Goal: Transaction & Acquisition: Book appointment/travel/reservation

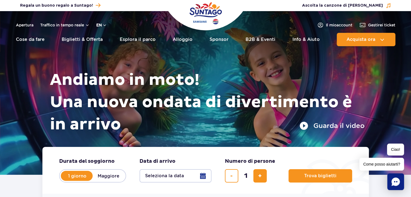
click at [104, 24] on button "En" at bounding box center [101, 25] width 11 height 6
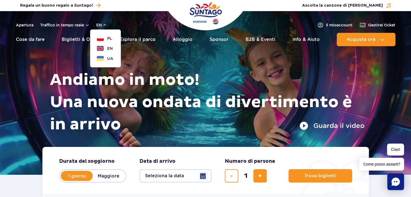
click at [129, 22] on div "Apertura Traffico in tempo reale En PL EN UA Il mio account Gestire i ticket" at bounding box center [205, 25] width 379 height 7
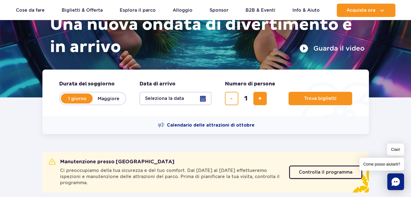
scroll to position [28, 0]
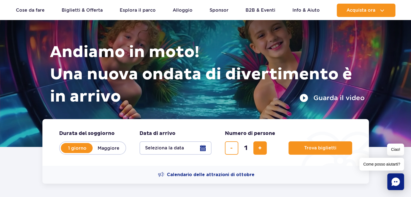
click at [109, 148] on label "Maggiore" at bounding box center [109, 149] width 32 height 12
click at [99, 153] on input "Maggiore" at bounding box center [96, 153] width 6 height 1
radio input "false"
radio input "true"
click at [75, 147] on label "1 giorno" at bounding box center [77, 149] width 32 height 12
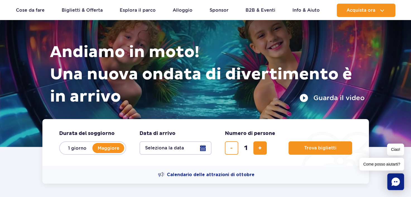
click at [67, 153] on input "1 giorno" at bounding box center [64, 153] width 6 height 1
radio input "true"
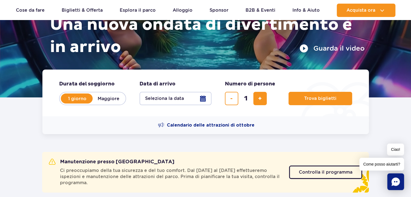
scroll to position [84, 0]
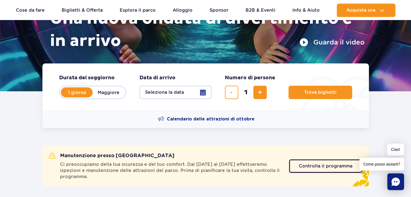
click at [201, 93] on button "Seleziona la data" at bounding box center [175, 92] width 72 height 13
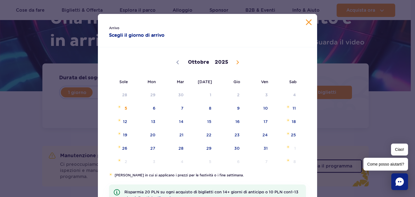
click at [236, 61] on icon at bounding box center [238, 63] width 4 height 4
select select "11"
click at [151, 107] on span "8" at bounding box center [146, 108] width 28 height 13
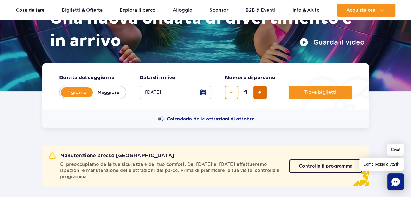
click at [257, 95] on button "Aggiungi biglietto" at bounding box center [259, 92] width 13 height 13
type input "2"
drag, startPoint x: 307, startPoint y: 93, endPoint x: 276, endPoint y: 123, distance: 43.8
click at [286, 121] on div "Durata del soggiorno Durata del soggiorno a Hero 1 giorno Maggiore Data di arri…" at bounding box center [205, 96] width 326 height 65
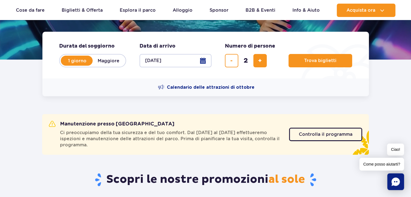
scroll to position [139, 0]
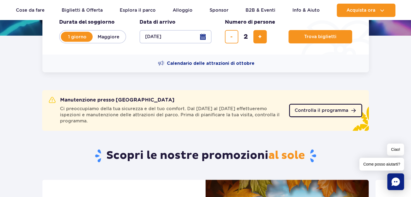
click at [338, 108] on link "Controlla il programma" at bounding box center [325, 110] width 73 height 13
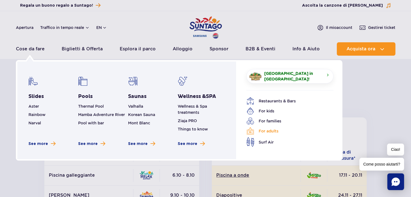
click at [270, 129] on font "For adults" at bounding box center [269, 131] width 20 height 6
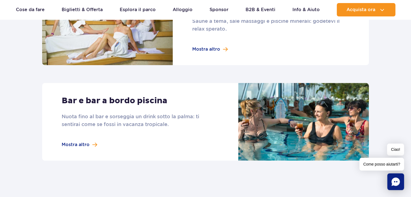
scroll to position [474, 0]
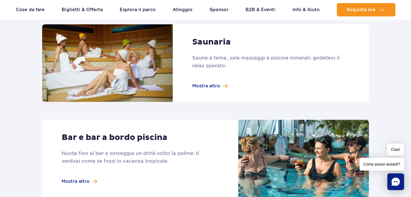
click at [214, 86] on link at bounding box center [205, 63] width 327 height 78
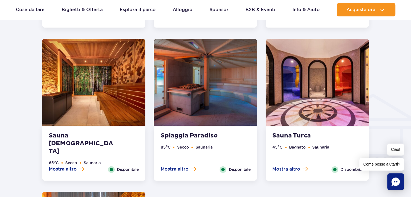
scroll to position [641, 0]
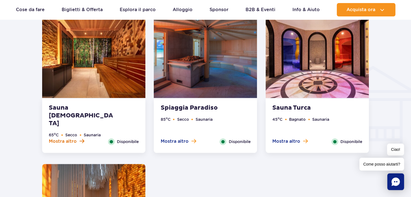
click at [67, 141] on span "Mostra altro" at bounding box center [63, 142] width 28 height 6
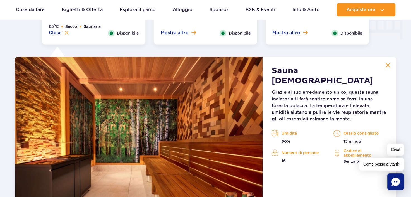
scroll to position [718, 0]
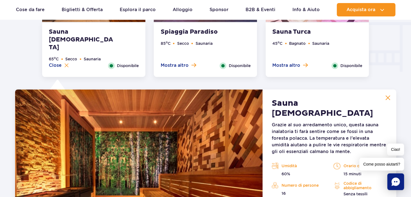
click at [387, 98] on img at bounding box center [387, 97] width 5 height 5
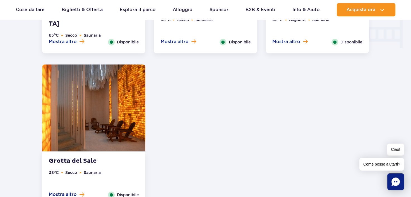
scroll to position [773, 0]
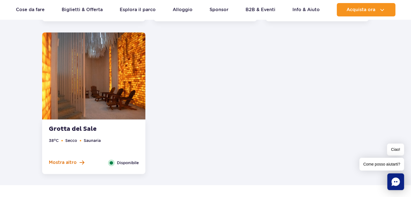
click at [67, 162] on span "Mostra altro" at bounding box center [63, 163] width 28 height 6
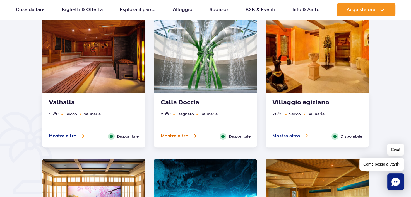
scroll to position [341, 0]
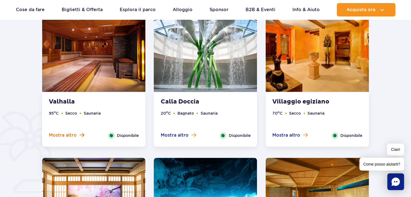
click at [67, 135] on span "Mostra altro" at bounding box center [63, 135] width 28 height 6
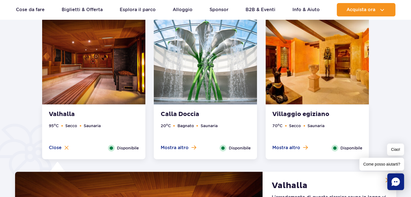
scroll to position [328, 0]
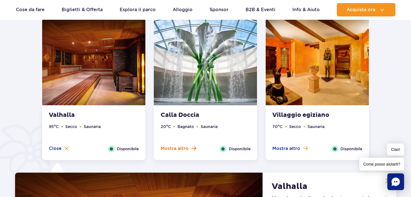
click at [178, 148] on span "Mostra altro" at bounding box center [174, 149] width 28 height 6
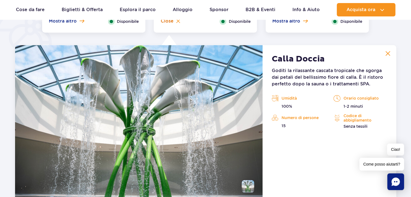
scroll to position [467, 0]
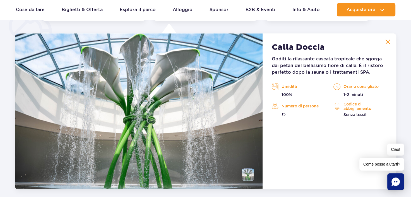
click at [386, 41] on img at bounding box center [387, 41] width 5 height 5
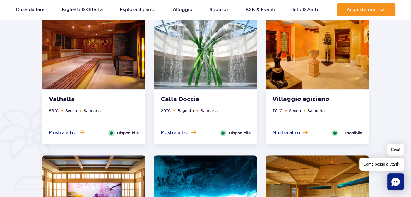
scroll to position [328, 0]
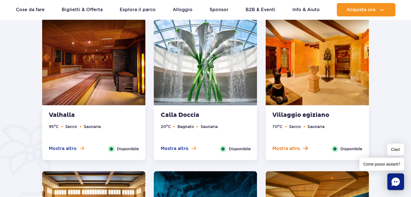
click at [287, 147] on span "Mostra altro" at bounding box center [286, 149] width 28 height 6
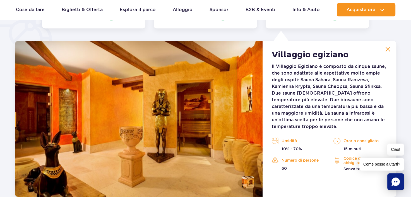
scroll to position [467, 0]
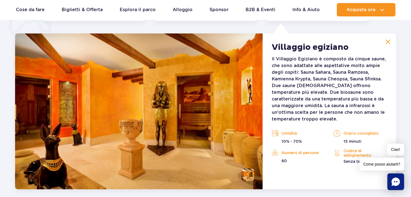
click at [386, 42] on img at bounding box center [387, 41] width 5 height 5
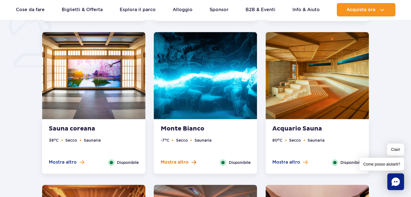
click at [178, 162] on span "Mostra altro" at bounding box center [174, 163] width 28 height 6
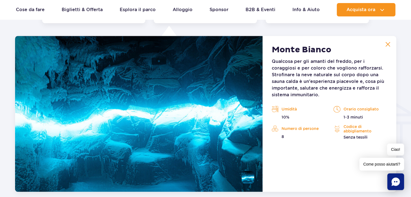
scroll to position [620, 0]
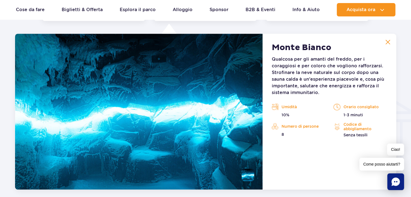
click at [388, 41] on img at bounding box center [387, 42] width 5 height 5
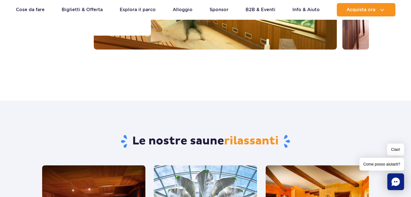
scroll to position [90, 0]
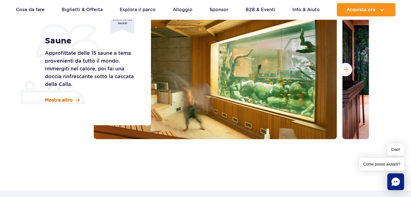
click at [72, 101] on link "Mostra altro" at bounding box center [62, 100] width 35 height 6
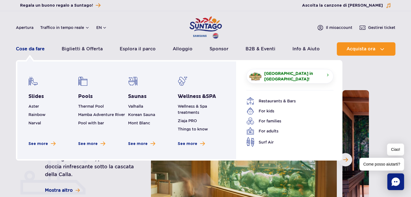
click at [23, 48] on link "Cose da fare" at bounding box center [30, 48] width 29 height 13
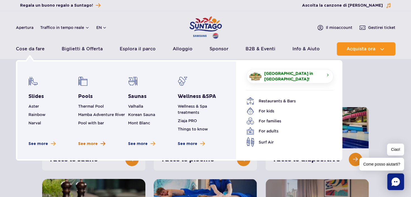
click at [86, 144] on span "See more" at bounding box center [88, 144] width 20 height 6
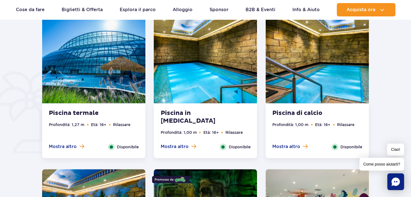
scroll to position [390, 0]
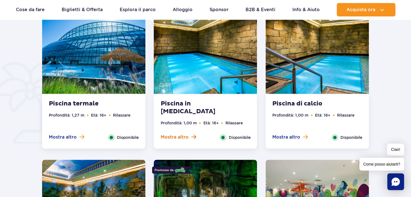
click at [176, 138] on span "Mostra altro" at bounding box center [174, 137] width 28 height 6
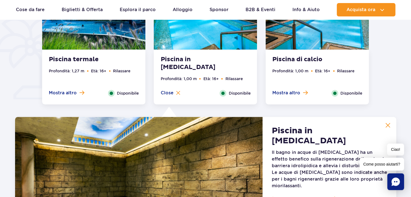
scroll to position [407, 0]
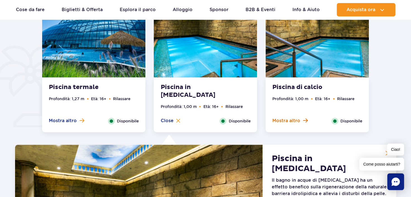
click at [288, 121] on span "Mostra altro" at bounding box center [286, 121] width 28 height 6
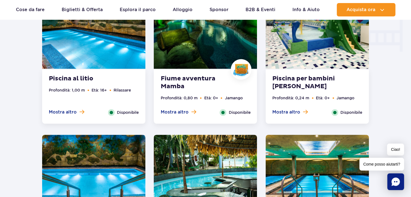
scroll to position [686, 0]
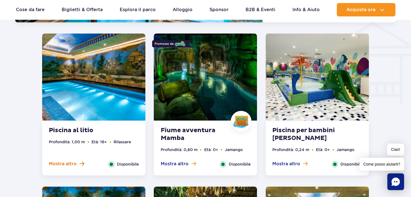
click at [57, 163] on span "Mostra altro" at bounding box center [63, 164] width 28 height 6
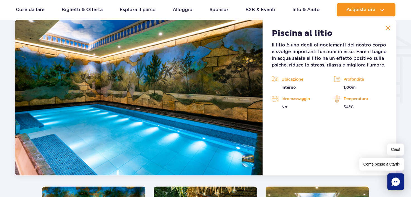
scroll to position [672, 0]
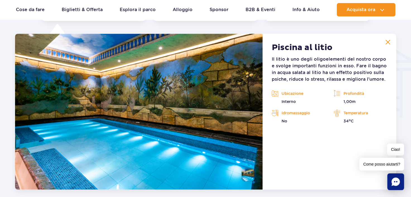
click at [387, 41] on img at bounding box center [387, 42] width 5 height 5
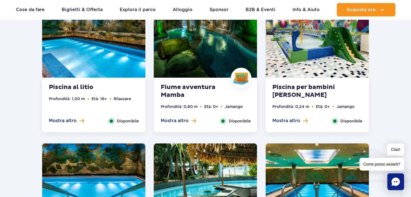
scroll to position [560, 0]
click at [177, 120] on span "Mostra altro" at bounding box center [174, 121] width 28 height 6
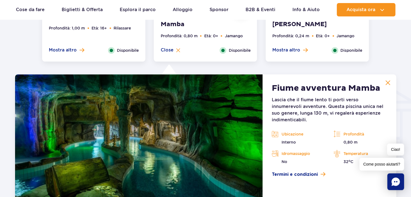
scroll to position [672, 0]
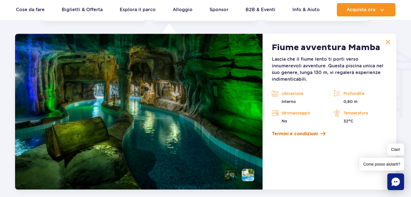
click at [292, 131] on span "Termini e condizioni" at bounding box center [294, 134] width 46 height 7
click at [389, 41] on img at bounding box center [387, 42] width 5 height 5
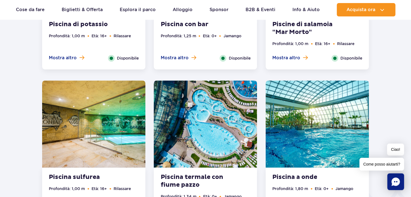
scroll to position [811, 0]
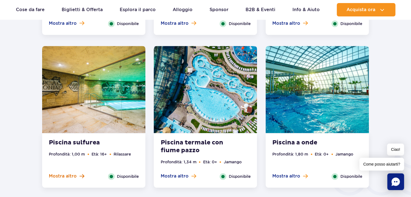
click at [58, 178] on span "Mostra altro" at bounding box center [63, 176] width 28 height 6
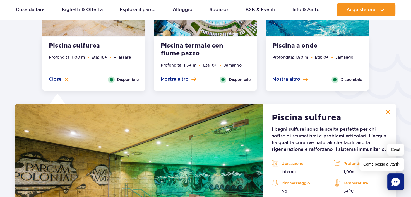
scroll to position [978, 0]
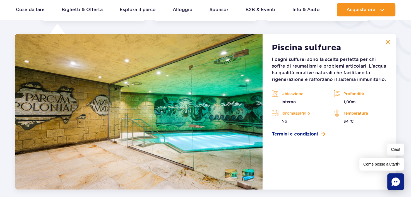
click at [387, 41] on img at bounding box center [387, 42] width 5 height 5
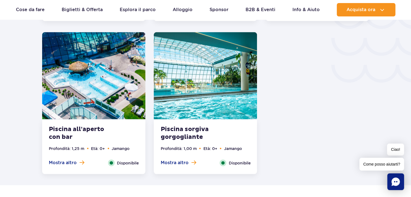
click at [175, 161] on span "Mostra altro" at bounding box center [174, 163] width 28 height 6
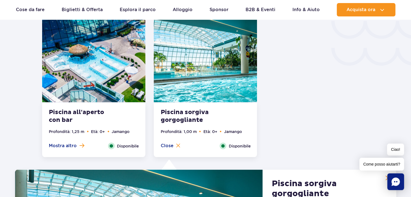
scroll to position [992, 0]
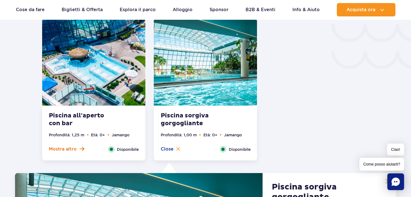
click at [63, 148] on span "Mostra altro" at bounding box center [63, 149] width 28 height 6
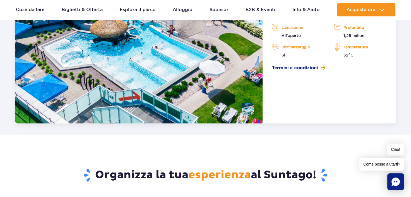
scroll to position [1103, 0]
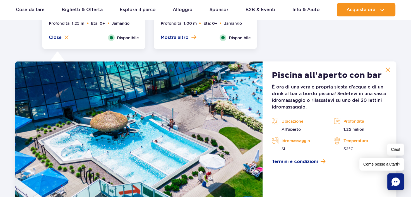
click at [389, 68] on img at bounding box center [387, 69] width 5 height 5
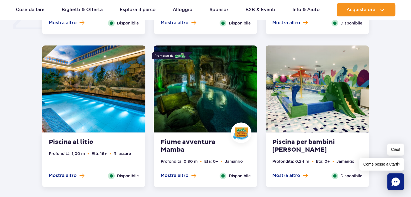
scroll to position [0, 0]
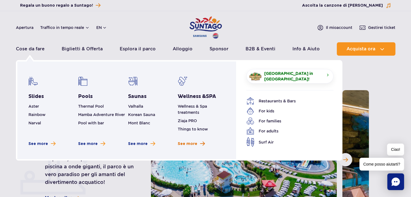
click at [186, 144] on span "See more" at bounding box center [188, 144] width 20 height 6
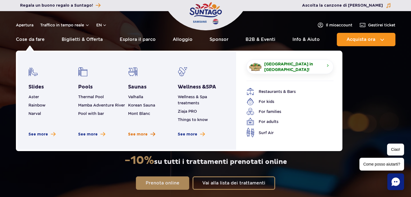
click at [134, 134] on span "See more" at bounding box center [138, 135] width 20 height 6
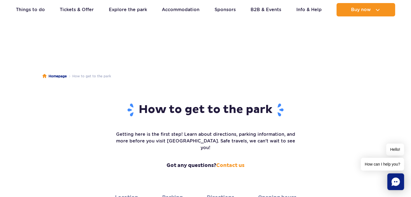
scroll to position [332, 0]
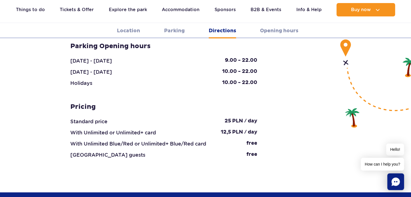
scroll to position [714, 0]
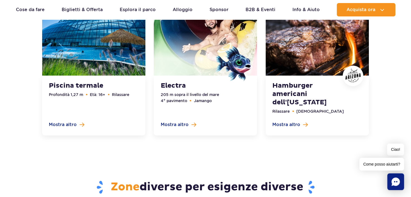
scroll to position [1643, 0]
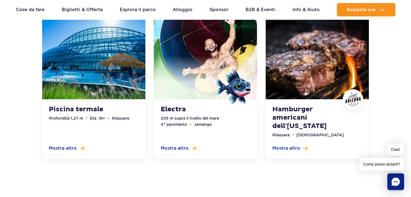
click at [283, 148] on link at bounding box center [317, 86] width 103 height 148
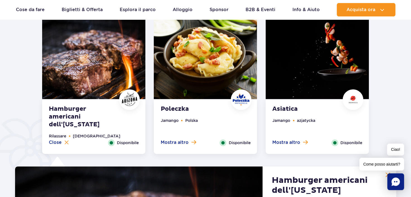
scroll to position [294, 0]
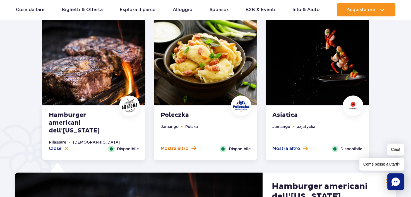
click at [173, 149] on span "Mostra altro" at bounding box center [174, 149] width 28 height 6
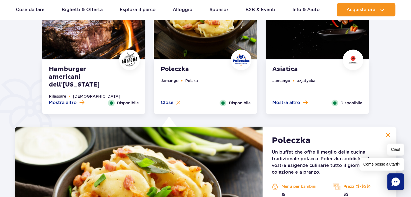
scroll to position [266, 0]
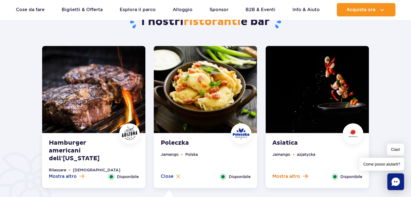
click at [279, 175] on span "Mostra altro" at bounding box center [286, 177] width 28 height 6
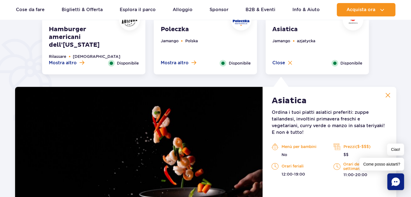
scroll to position [322, 0]
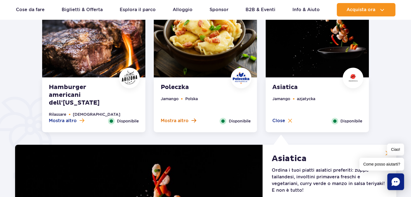
click at [177, 121] on span "Mostra altro" at bounding box center [174, 121] width 28 height 6
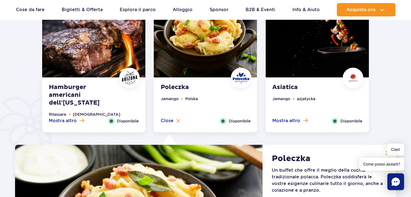
click at [63, 118] on span "Mostra altro" at bounding box center [63, 121] width 28 height 6
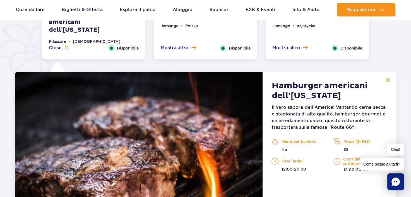
scroll to position [350, 0]
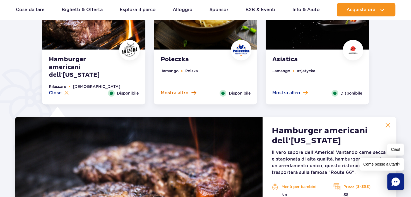
click at [164, 93] on span "Mostra altro" at bounding box center [174, 93] width 28 height 6
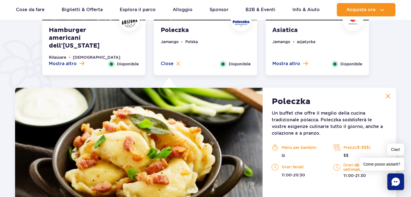
scroll to position [378, 0]
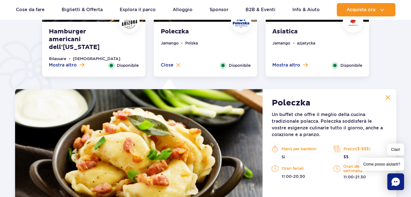
click at [280, 65] on span "Mostra altro" at bounding box center [286, 65] width 28 height 6
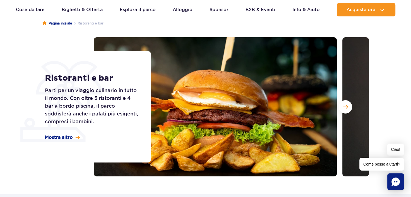
scroll to position [43, 0]
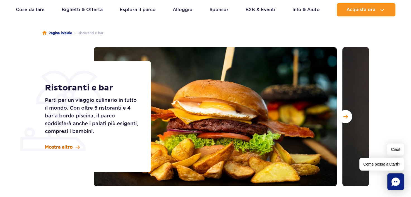
click at [67, 147] on span "Mostra altro" at bounding box center [59, 147] width 28 height 6
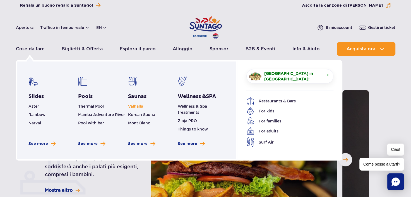
click at [136, 106] on link "Valhalla" at bounding box center [135, 106] width 15 height 4
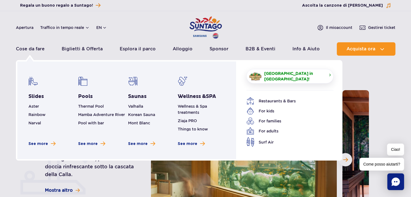
click at [263, 75] on link "[GEOGRAPHIC_DATA] in [GEOGRAPHIC_DATA]!" at bounding box center [289, 76] width 87 height 15
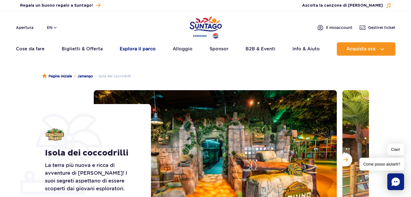
click at [131, 50] on link "Esplora il parco" at bounding box center [138, 48] width 36 height 13
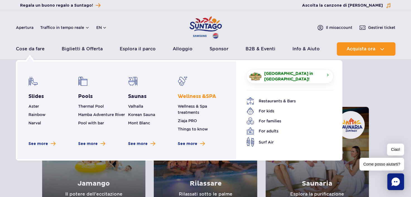
click at [192, 95] on link "Wellness & SPA" at bounding box center [197, 96] width 38 height 7
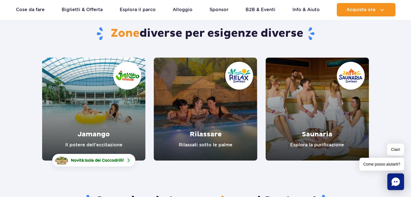
scroll to position [84, 0]
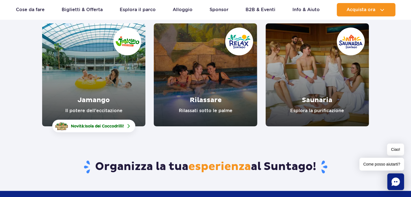
click at [208, 100] on link "Relax" at bounding box center [205, 74] width 103 height 103
click at [100, 98] on link "Jamango" at bounding box center [93, 74] width 103 height 103
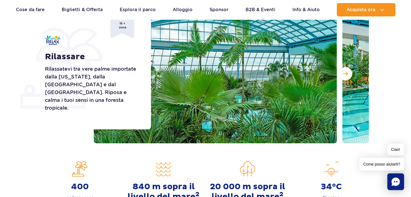
scroll to position [56, 0]
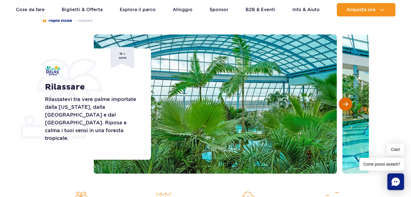
click at [348, 103] on button "Diapositiva successiva" at bounding box center [345, 104] width 13 height 13
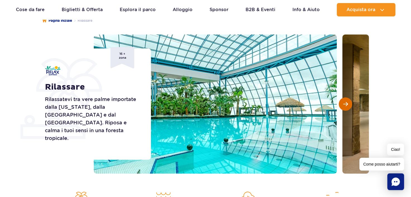
click at [348, 103] on button "Diapositiva successiva" at bounding box center [345, 104] width 13 height 13
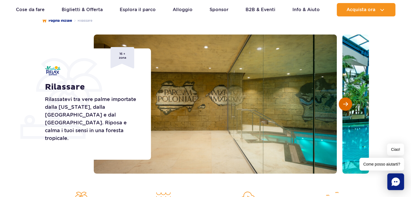
click at [348, 103] on button "Diapositiva successiva" at bounding box center [345, 104] width 13 height 13
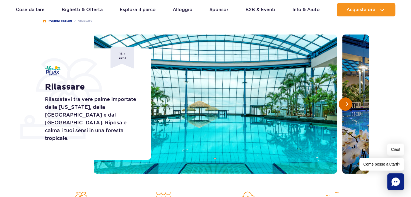
click at [348, 103] on button "Diapositiva successiva" at bounding box center [345, 104] width 13 height 13
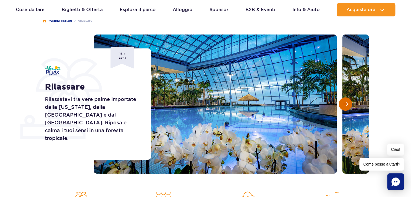
click at [348, 103] on button "Diapositiva successiva" at bounding box center [345, 104] width 13 height 13
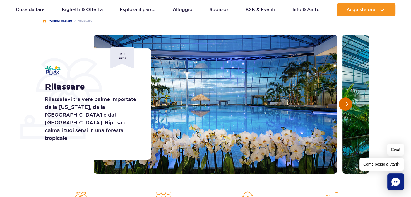
click at [348, 103] on button "Diapositiva successiva" at bounding box center [345, 104] width 13 height 13
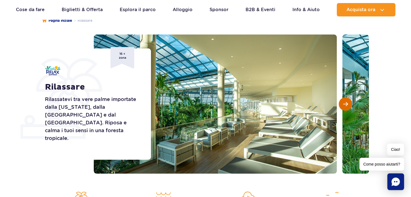
click at [348, 103] on button "Diapositiva successiva" at bounding box center [345, 104] width 13 height 13
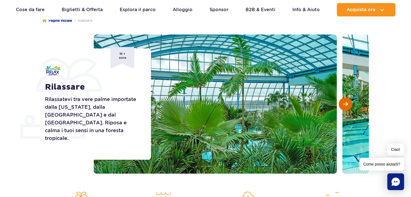
click at [348, 103] on button "Diapositiva successiva" at bounding box center [345, 104] width 13 height 13
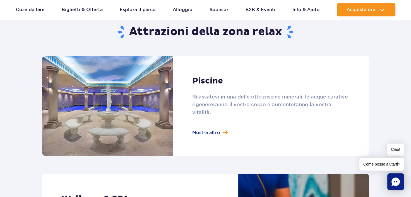
scroll to position [363, 0]
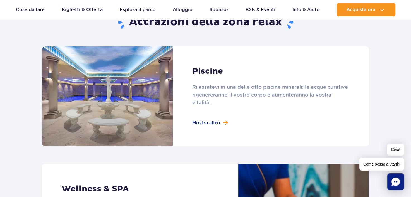
click at [207, 132] on link at bounding box center [205, 96] width 327 height 100
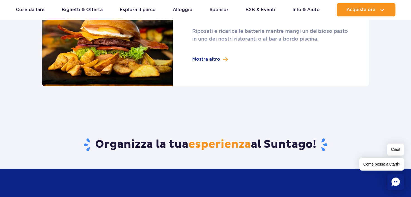
scroll to position [649, 0]
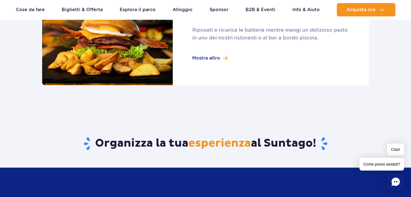
click at [214, 59] on link at bounding box center [205, 35] width 327 height 100
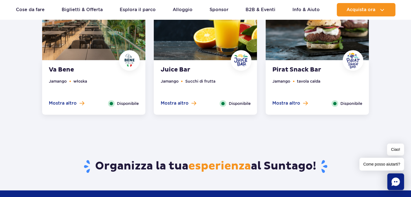
scroll to position [502, 0]
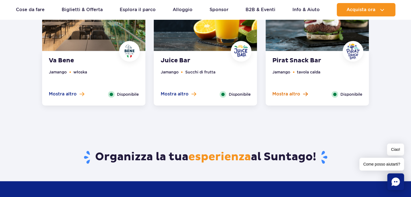
click at [285, 95] on span "Mostra altro" at bounding box center [286, 94] width 28 height 6
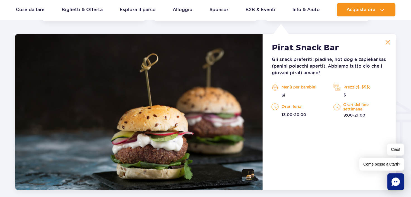
scroll to position [587, 0]
click at [387, 42] on img at bounding box center [387, 42] width 5 height 5
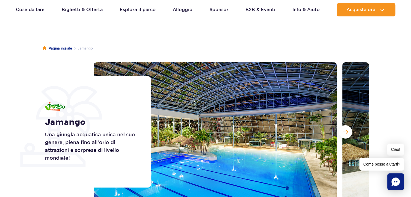
scroll to position [56, 0]
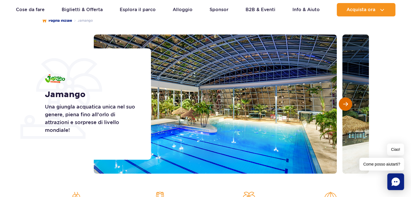
click at [345, 107] on span "Diapositiva successiva" at bounding box center [345, 104] width 5 height 5
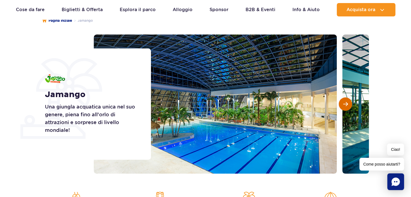
click at [345, 107] on span "Diapositiva successiva" at bounding box center [345, 104] width 5 height 5
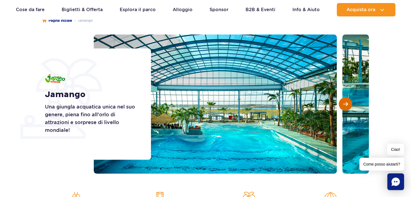
click at [345, 107] on span "Diapositiva successiva" at bounding box center [345, 104] width 5 height 5
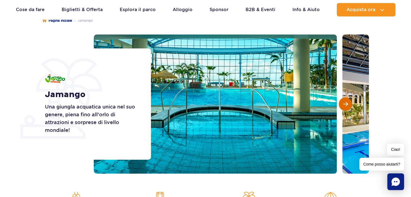
click at [345, 107] on span "Diapositiva successiva" at bounding box center [345, 104] width 5 height 5
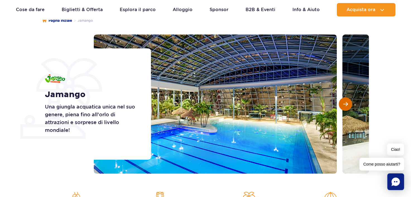
click at [345, 107] on span "Diapositiva successiva" at bounding box center [345, 104] width 5 height 5
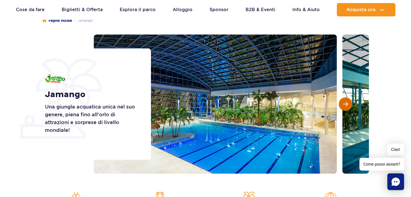
click at [345, 107] on span "Diapositiva successiva" at bounding box center [345, 104] width 5 height 5
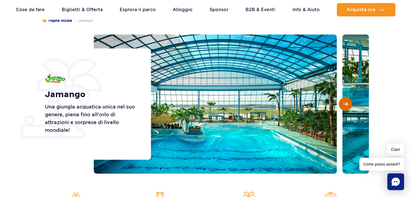
click at [345, 107] on span "Diapositiva successiva" at bounding box center [345, 104] width 5 height 5
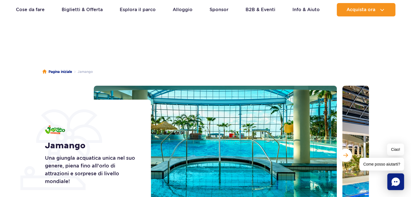
scroll to position [0, 0]
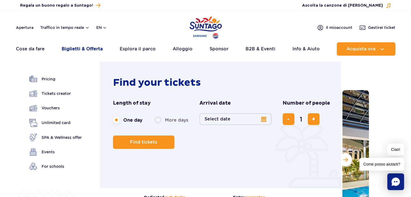
click at [86, 47] on link "Biglietti & Offerta" at bounding box center [82, 48] width 41 height 13
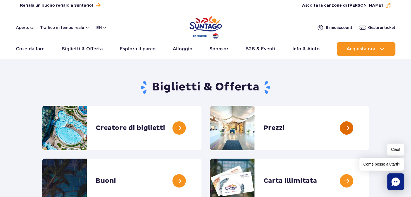
click at [369, 128] on link at bounding box center [369, 128] width 0 height 45
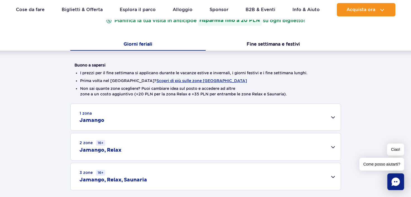
scroll to position [112, 0]
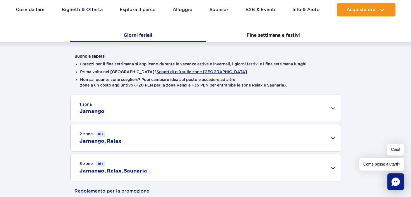
click at [336, 108] on div "1 zona Jamango" at bounding box center [206, 108] width 270 height 27
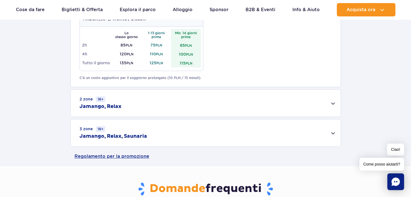
scroll to position [363, 0]
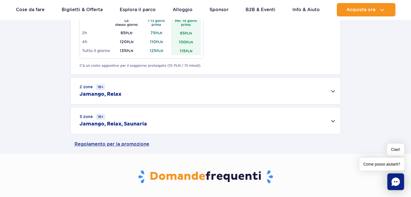
click at [334, 90] on div "2 zone 16+ Jamango, Relax" at bounding box center [206, 91] width 270 height 27
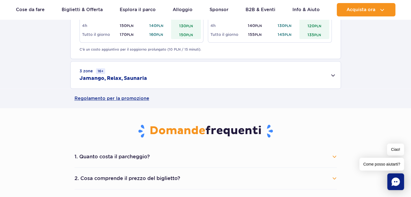
scroll to position [502, 0]
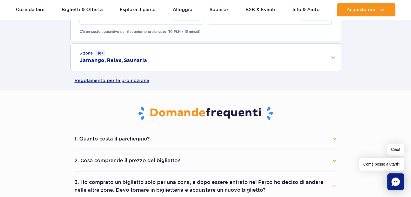
click at [331, 58] on div "3 zone 16+ Jamango, Relax, Saunaria" at bounding box center [206, 57] width 270 height 27
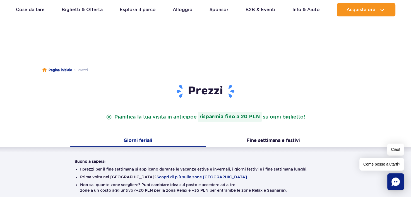
scroll to position [0, 0]
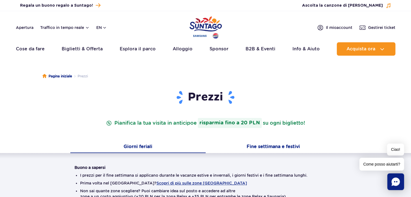
click at [278, 147] on button "Fine settimana e festivi" at bounding box center [273, 148] width 135 height 12
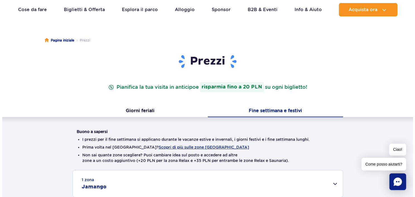
scroll to position [56, 0]
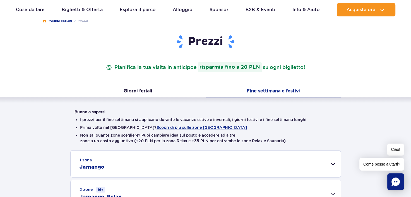
drag, startPoint x: 188, startPoint y: 129, endPoint x: 336, endPoint y: 136, distance: 148.0
click at [336, 136] on ul "I prezzi per il fine settimana si applicano durante le vacanze estive e inverna…" at bounding box center [205, 133] width 262 height 36
click at [196, 127] on button "Scopri di più sulle zone Suntago" at bounding box center [201, 128] width 90 height 4
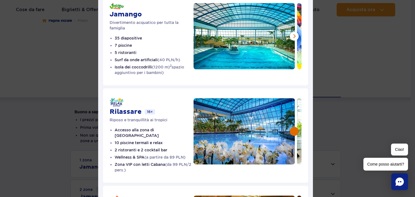
click at [292, 132] on button at bounding box center [294, 131] width 9 height 9
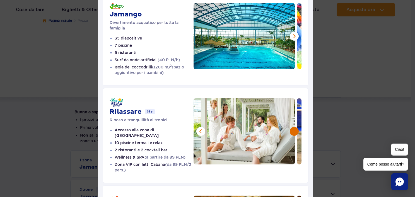
click at [292, 132] on button at bounding box center [294, 131] width 9 height 9
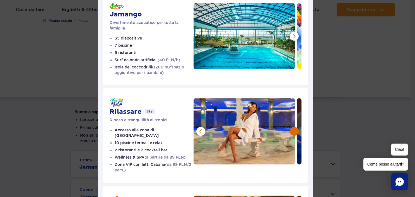
click at [292, 132] on button at bounding box center [294, 131] width 9 height 9
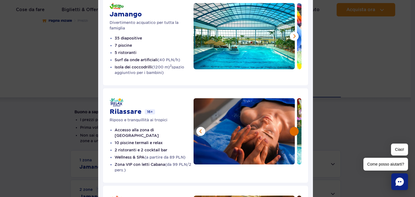
click at [292, 132] on button at bounding box center [294, 131] width 9 height 9
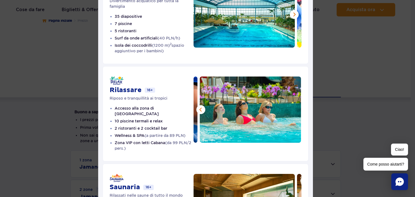
scroll to position [112, 0]
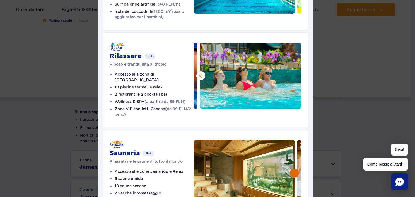
click at [291, 171] on button at bounding box center [294, 173] width 9 height 9
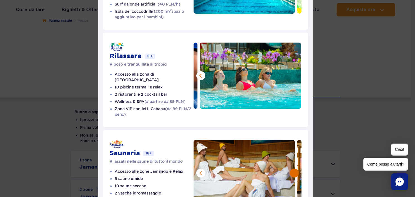
click at [291, 169] on button at bounding box center [294, 173] width 9 height 9
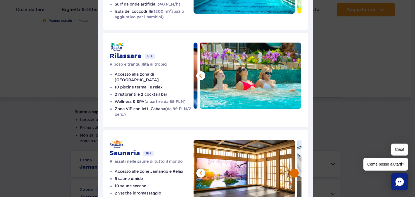
click at [292, 170] on button at bounding box center [294, 173] width 9 height 9
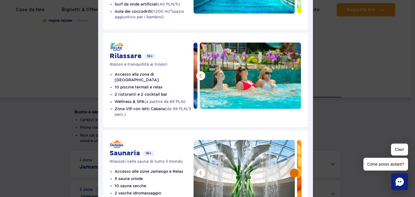
click at [292, 170] on button at bounding box center [294, 173] width 9 height 9
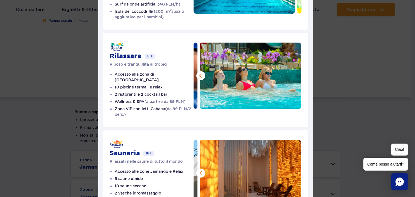
click at [292, 170] on img at bounding box center [251, 173] width 102 height 66
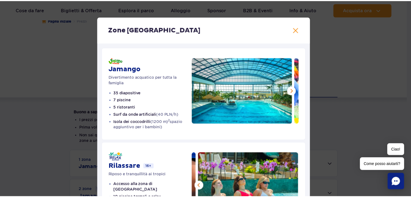
scroll to position [0, 0]
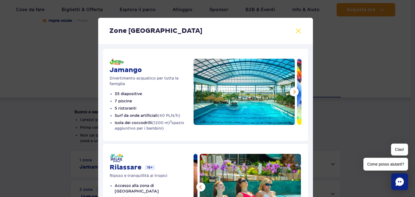
click at [298, 30] on button at bounding box center [298, 31] width 7 height 7
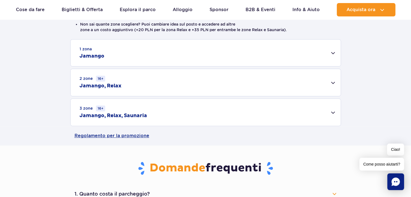
scroll to position [167, 0]
click at [335, 83] on div "2 zone 16+ Jamango, Relax" at bounding box center [206, 82] width 270 height 27
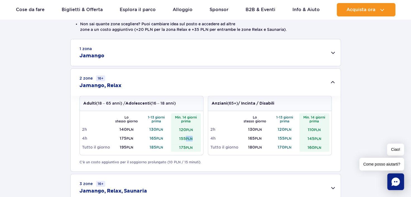
drag, startPoint x: 185, startPoint y: 139, endPoint x: 197, endPoint y: 139, distance: 12.0
click at [197, 139] on td "155 PLN" at bounding box center [186, 138] width 30 height 9
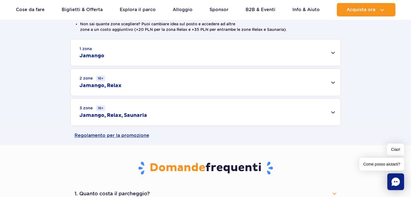
click at [332, 82] on div "2 zone 16+ Jamango, Relax" at bounding box center [206, 82] width 270 height 27
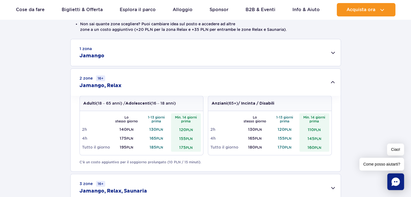
click at [184, 139] on td "155 PLN" at bounding box center [186, 138] width 30 height 9
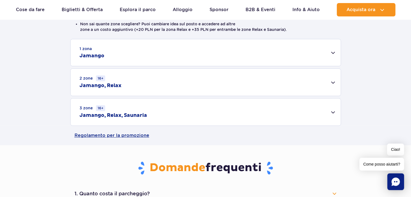
click at [332, 83] on div "2 zone 16+ Jamango, Relax" at bounding box center [206, 82] width 270 height 27
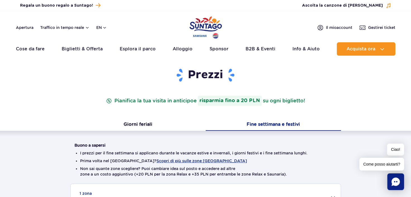
scroll to position [0, 0]
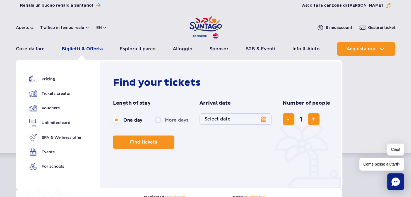
click at [89, 47] on link "Biglietti & Offerta" at bounding box center [82, 48] width 41 height 13
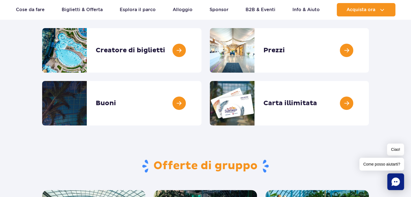
scroll to position [84, 0]
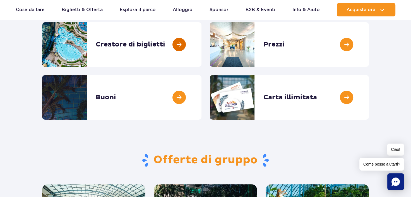
click at [201, 44] on link at bounding box center [201, 44] width 0 height 45
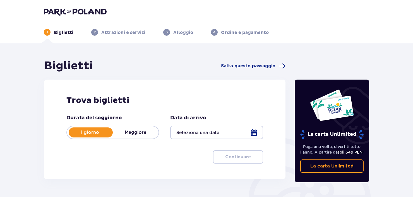
click at [256, 131] on div at bounding box center [216, 132] width 93 height 13
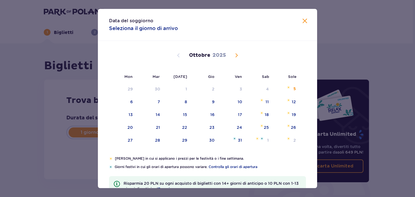
click at [235, 55] on span "Il mese prossimo" at bounding box center [236, 55] width 7 height 7
click at [130, 101] on div "8" at bounding box center [131, 102] width 3 height 6
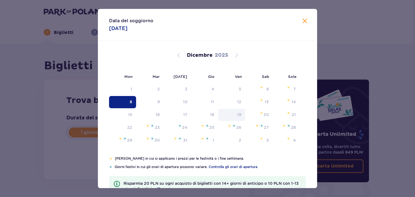
type input "08.12.25"
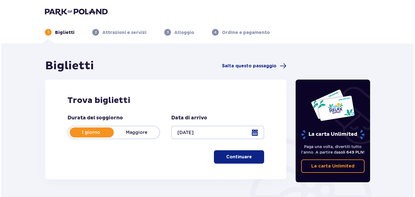
scroll to position [28, 0]
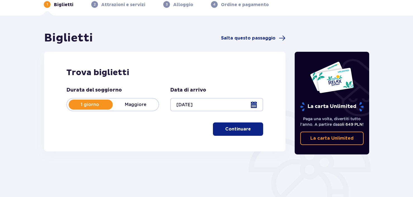
click at [253, 103] on div at bounding box center [216, 104] width 93 height 13
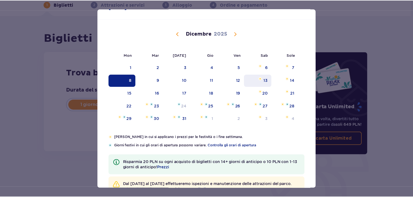
scroll to position [41, 0]
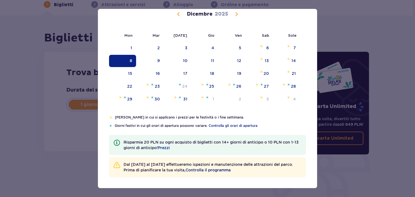
click at [231, 170] on span "Controlla il programma" at bounding box center [207, 171] width 45 height 6
click at [128, 60] on div "8" at bounding box center [122, 61] width 27 height 12
click at [358, 27] on div "Biglietti Salta questo passaggio Trova biglietti Durata del soggiorno 1 giorno …" at bounding box center [206, 136] width 413 height 241
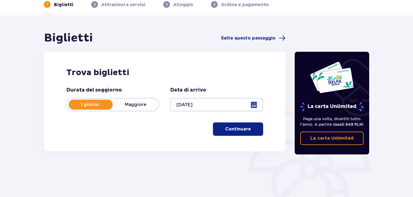
click at [244, 127] on p "Continuare" at bounding box center [238, 129] width 26 height 6
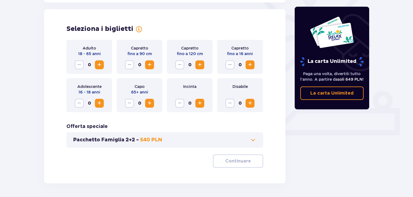
scroll to position [155, 0]
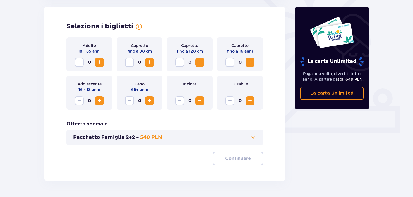
click at [102, 61] on span "Aumento" at bounding box center [99, 62] width 7 height 7
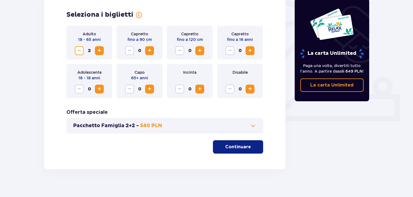
scroll to position [172, 0]
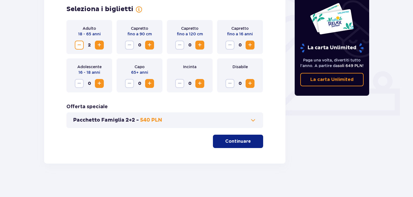
click at [244, 141] on p "Continuare" at bounding box center [238, 142] width 26 height 6
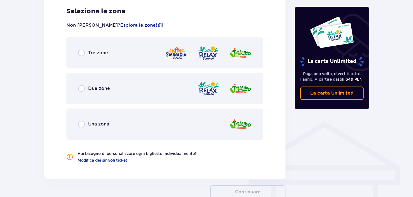
scroll to position [337, 0]
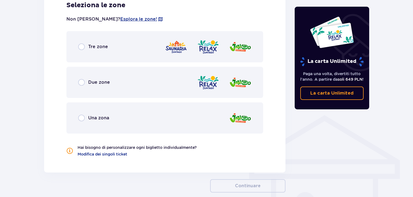
click at [80, 82] on input "radio" at bounding box center [81, 82] width 7 height 7
radio input "true"
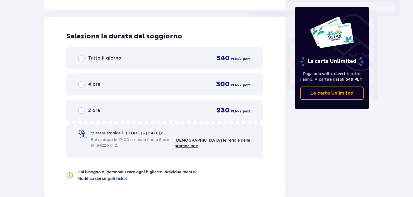
scroll to position [504, 0]
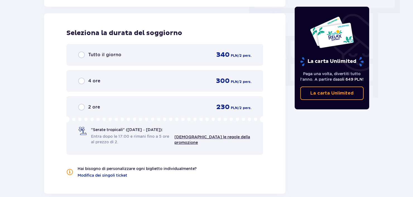
click at [80, 107] on input "radio" at bounding box center [81, 107] width 7 height 7
radio input "true"
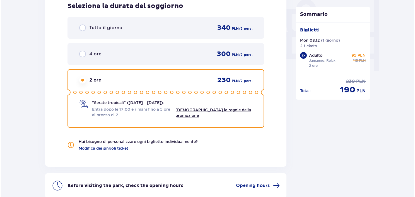
scroll to position [585, 0]
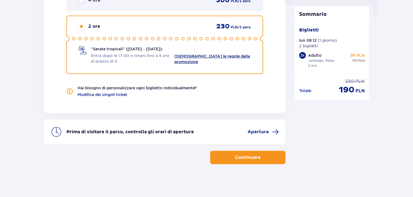
click at [221, 55] on link "Vedi le regole della promozione" at bounding box center [212, 59] width 76 height 10
click at [270, 131] on span "Apertura" at bounding box center [262, 132] width 31 height 7
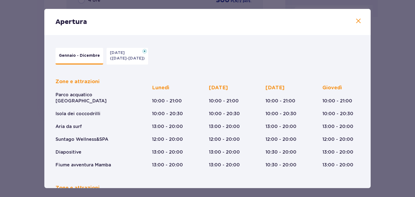
click at [358, 20] on span at bounding box center [358, 21] width 7 height 7
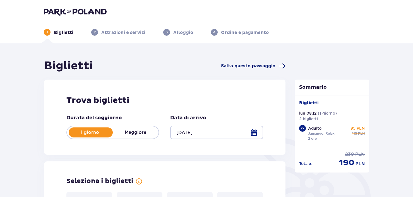
click at [245, 67] on span "Salta questo passaggio" at bounding box center [248, 66] width 54 height 6
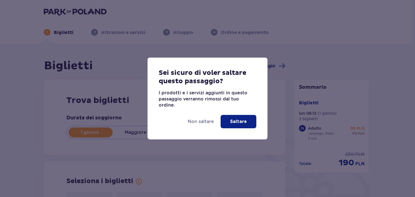
click at [230, 121] on button "Saltare" at bounding box center [239, 121] width 36 height 13
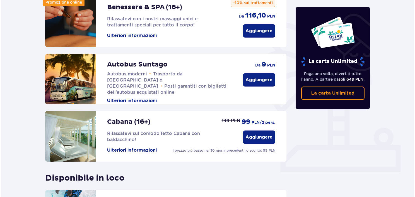
scroll to position [102, 0]
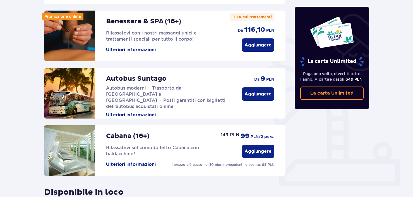
click at [129, 112] on button "Ulteriori informazioni" at bounding box center [131, 115] width 50 height 6
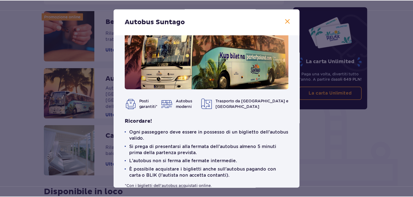
scroll to position [39, 0]
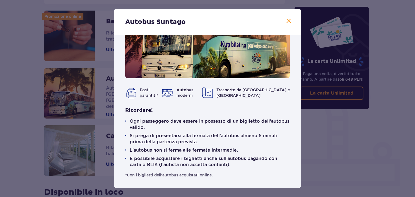
click at [285, 22] on span at bounding box center [288, 21] width 7 height 7
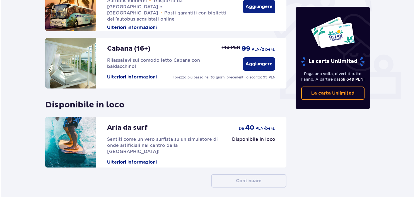
scroll to position [195, 0]
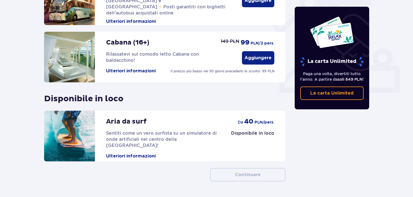
click at [134, 68] on button "Ulteriori informazioni" at bounding box center [131, 71] width 50 height 6
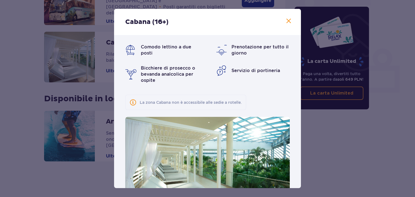
click at [288, 21] on span at bounding box center [288, 21] width 7 height 7
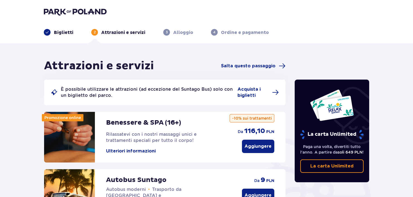
click at [177, 33] on p "Alloggio" at bounding box center [183, 33] width 20 height 6
click at [262, 65] on span "Salta questo passaggio" at bounding box center [248, 66] width 54 height 6
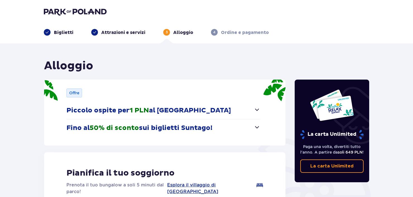
click at [256, 109] on span "button" at bounding box center [257, 110] width 7 height 7
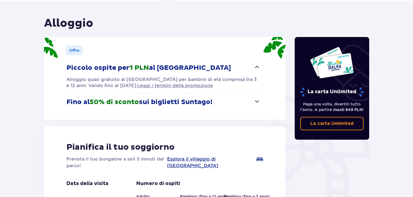
scroll to position [56, 0]
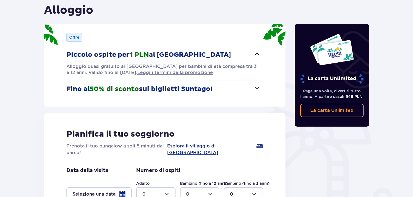
click at [257, 88] on span "button" at bounding box center [257, 88] width 7 height 7
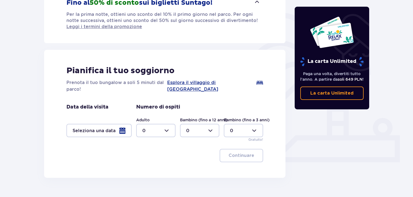
scroll to position [133, 0]
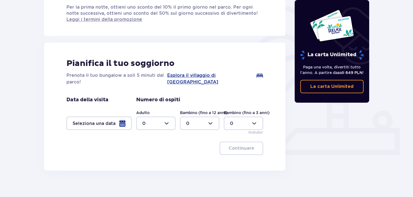
click at [123, 117] on div at bounding box center [98, 123] width 65 height 13
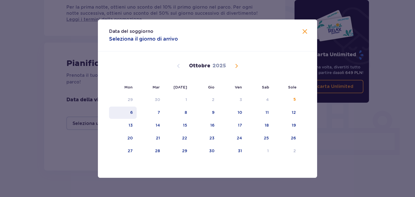
click at [131, 111] on div "6" at bounding box center [131, 113] width 3 height 6
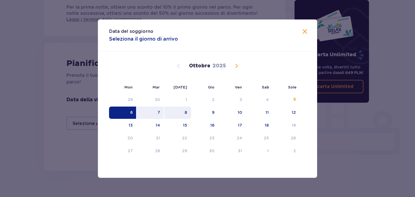
click at [183, 110] on div "8" at bounding box center [177, 113] width 27 height 12
type input "06.10.25 - 08.10.25"
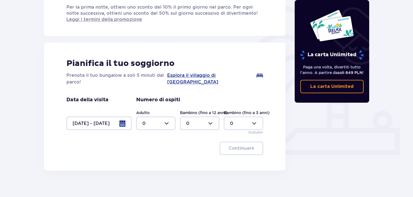
click at [170, 117] on div at bounding box center [155, 123] width 39 height 13
click at [144, 156] on p "2" at bounding box center [143, 157] width 3 height 6
type input "2"
click at [230, 146] on p "Continuare" at bounding box center [241, 149] width 26 height 6
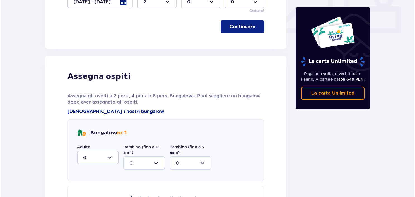
scroll to position [186, 0]
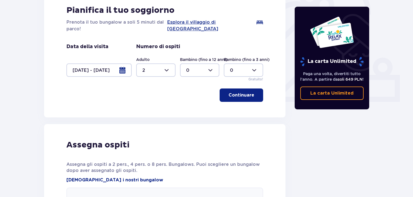
click at [124, 64] on div at bounding box center [98, 70] width 65 height 13
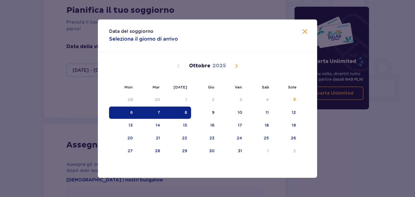
click at [235, 64] on span "Il mese prossimo" at bounding box center [236, 66] width 7 height 7
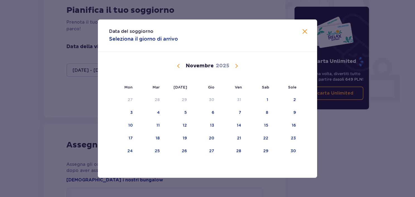
click at [235, 64] on span "Il mese prossimo" at bounding box center [236, 66] width 7 height 7
drag, startPoint x: 266, startPoint y: 99, endPoint x: 258, endPoint y: 97, distance: 8.0
click at [266, 98] on div "6" at bounding box center [259, 100] width 28 height 12
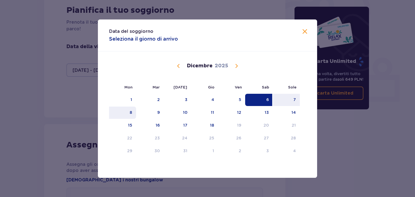
click at [130, 110] on div "8" at bounding box center [131, 113] width 3 height 6
type input "06.12.25 - 08.12.25"
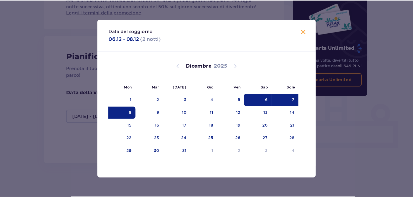
scroll to position [133, 0]
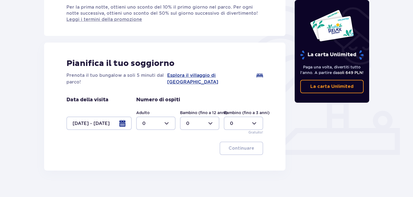
click at [166, 117] on div at bounding box center [155, 123] width 39 height 13
click at [141, 156] on span "2" at bounding box center [156, 157] width 38 height 12
type input "2"
click at [255, 145] on span "button" at bounding box center [255, 148] width 7 height 7
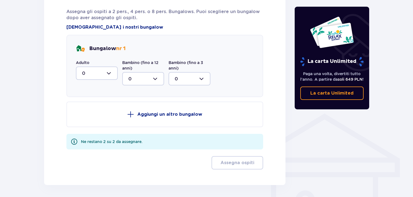
scroll to position [325, 0]
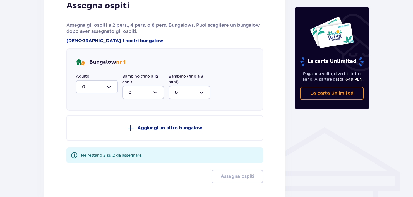
click at [109, 80] on div at bounding box center [97, 86] width 42 height 13
click at [82, 124] on p "2" at bounding box center [83, 127] width 3 height 6
type input "2"
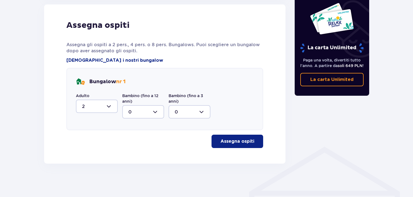
scroll to position [299, 0]
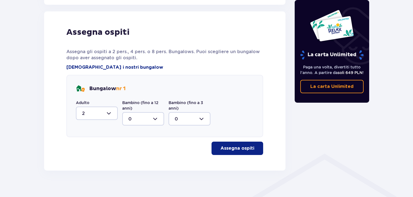
drag, startPoint x: 243, startPoint y: 140, endPoint x: 242, endPoint y: 143, distance: 3.1
click at [242, 146] on p "Assegna ospiti" at bounding box center [237, 149] width 34 height 6
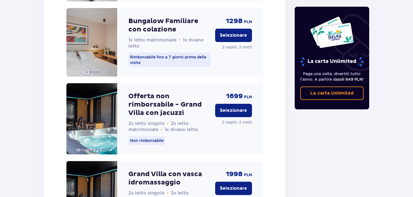
scroll to position [1368, 0]
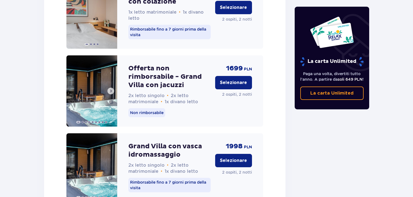
click at [112, 89] on span at bounding box center [110, 91] width 4 height 4
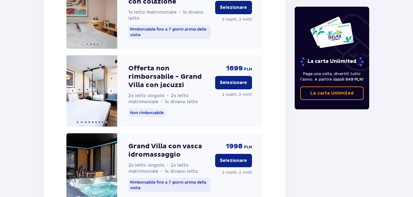
click at [112, 89] on span at bounding box center [110, 91] width 4 height 4
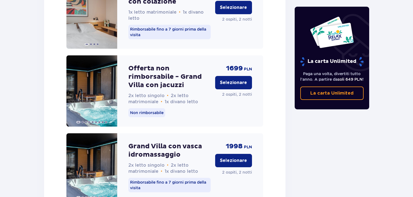
click at [112, 89] on span at bounding box center [110, 91] width 4 height 4
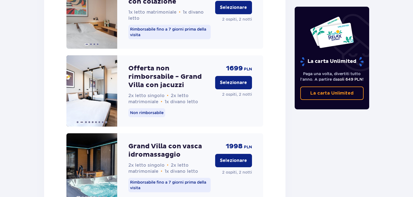
click at [112, 89] on span at bounding box center [110, 91] width 4 height 4
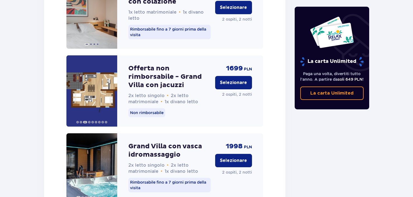
click at [112, 89] on span at bounding box center [110, 91] width 4 height 4
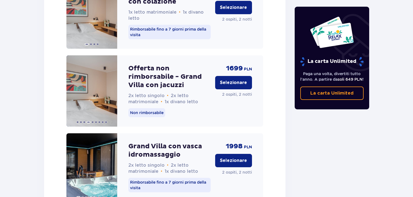
click at [112, 89] on span at bounding box center [110, 91] width 4 height 4
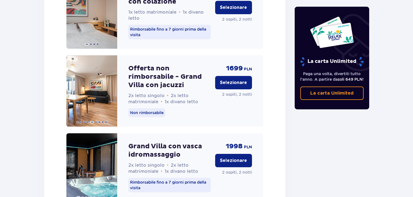
click at [112, 89] on span at bounding box center [110, 91] width 4 height 4
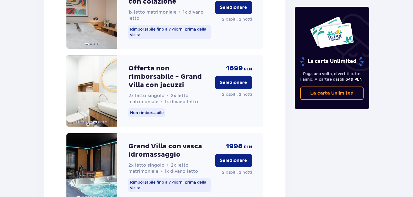
click at [112, 89] on span at bounding box center [110, 91] width 4 height 4
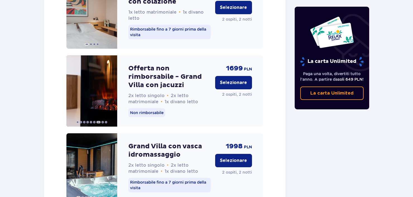
click at [112, 89] on span at bounding box center [110, 91] width 4 height 4
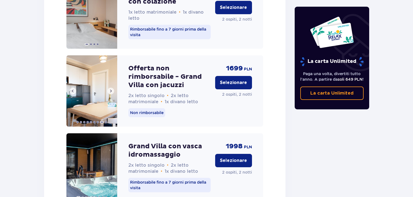
click at [112, 89] on span at bounding box center [110, 91] width 4 height 4
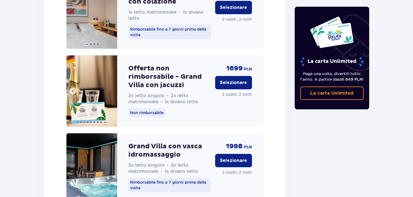
click at [111, 88] on img at bounding box center [91, 90] width 51 height 71
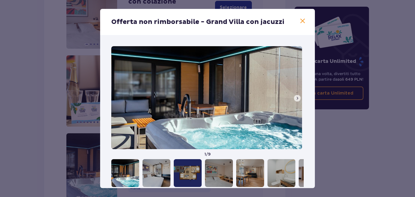
click at [299, 20] on span at bounding box center [302, 21] width 7 height 7
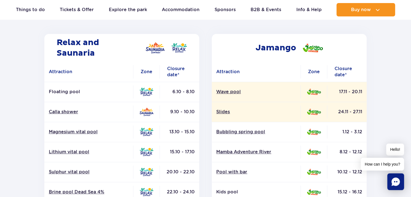
scroll to position [84, 0]
